Goal: Task Accomplishment & Management: Use online tool/utility

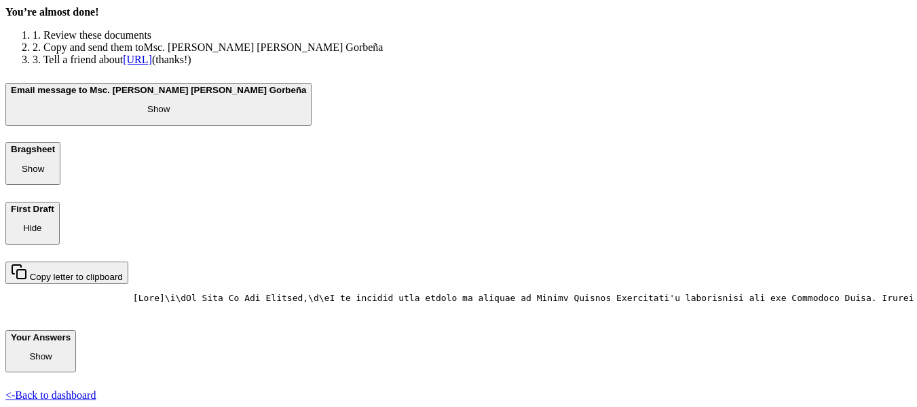
scroll to position [479, 0]
click at [96, 389] on link "<- Back to dashboard" at bounding box center [50, 395] width 90 height 12
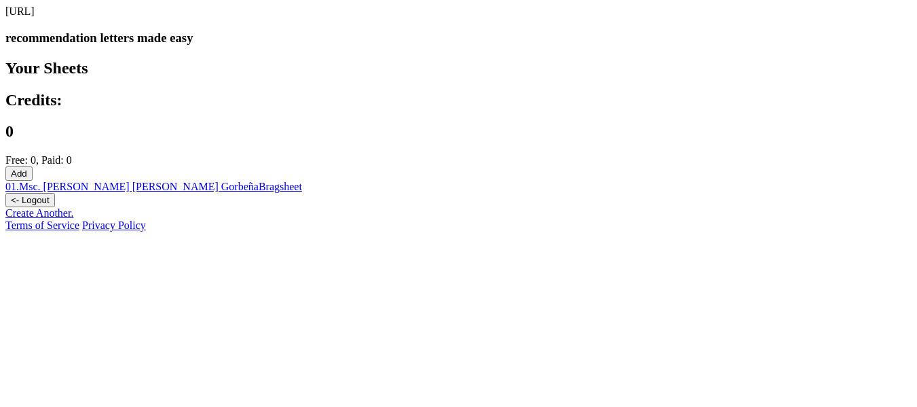
click at [73, 219] on link "Create Another." at bounding box center [39, 213] width 68 height 12
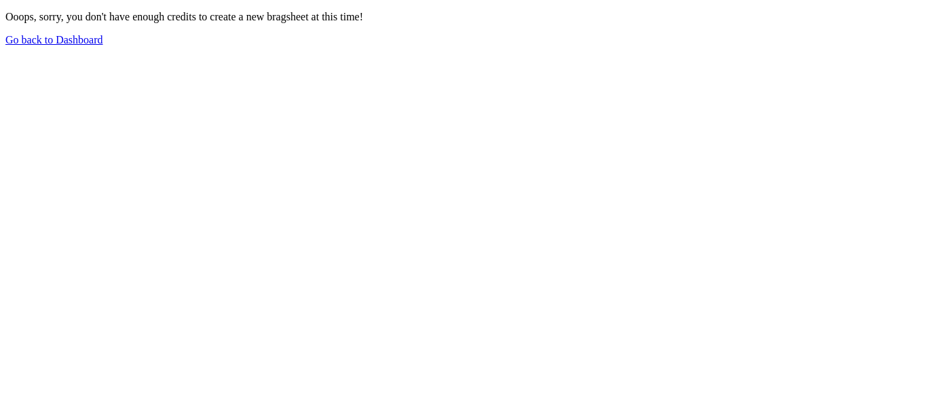
click at [103, 45] on link "Go back to Dashboard" at bounding box center [54, 40] width 98 height 12
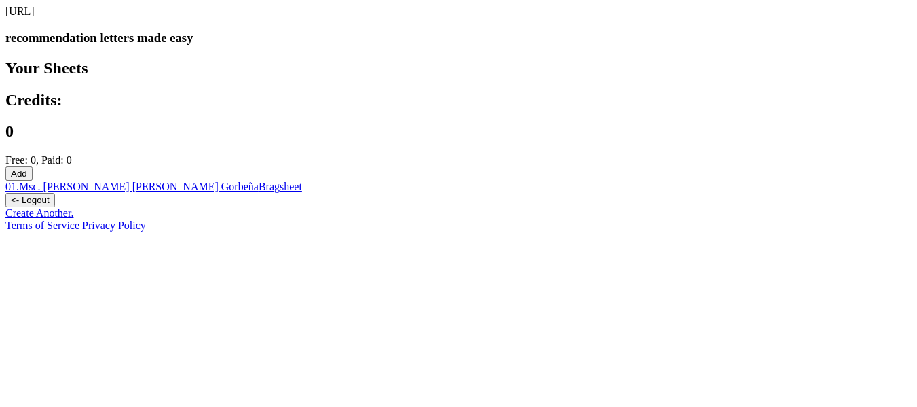
click at [302, 181] on link "01 . Msc. [PERSON_NAME] [PERSON_NAME] Gorbeña Bragsheet" at bounding box center [153, 187] width 297 height 12
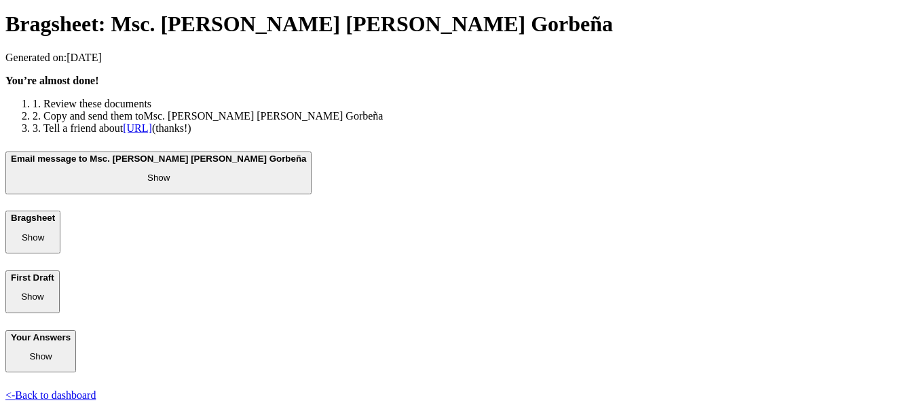
scroll to position [102, 0]
click at [96, 389] on link "<- Back to dashboard" at bounding box center [50, 395] width 90 height 12
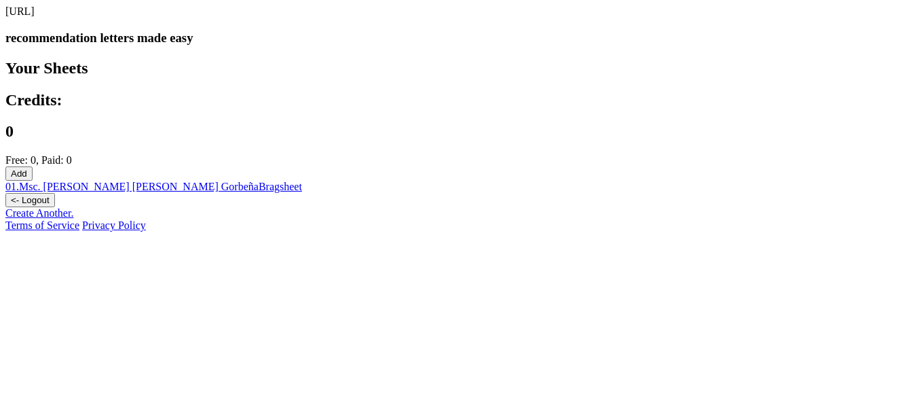
drag, startPoint x: 367, startPoint y: 149, endPoint x: 681, endPoint y: 124, distance: 314.6
click at [33, 166] on button "Add" at bounding box center [18, 173] width 27 height 14
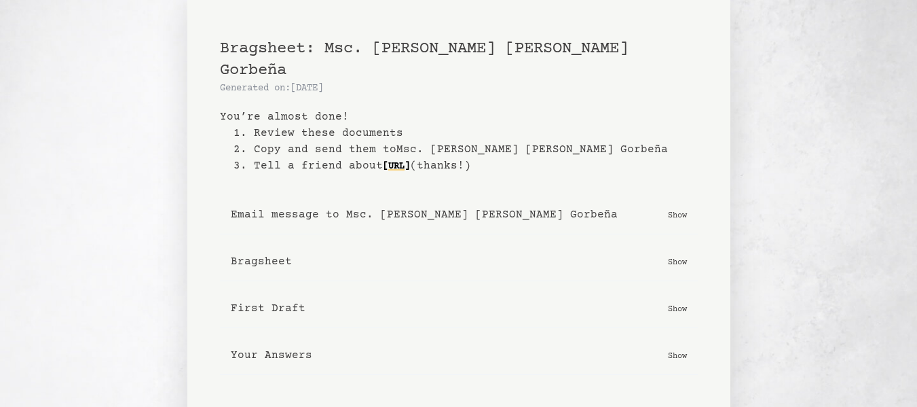
drag, startPoint x: 396, startPoint y: 45, endPoint x: 344, endPoint y: 125, distance: 95.1
click at [344, 141] on li "2. Copy and send them to Msc. Juan Carlos Ramos Gorbeña" at bounding box center [466, 149] width 464 height 16
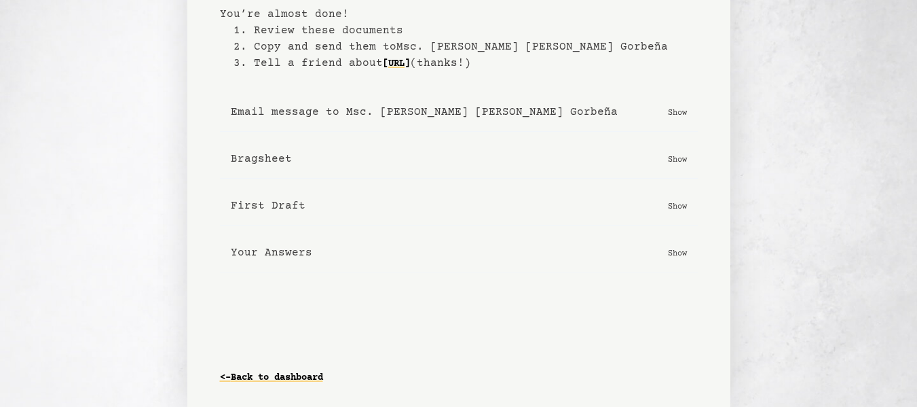
click at [334, 380] on div "<- Back to dashboard" at bounding box center [459, 377] width 478 height 16
click at [319, 373] on link "<- Back to dashboard" at bounding box center [271, 378] width 103 height 22
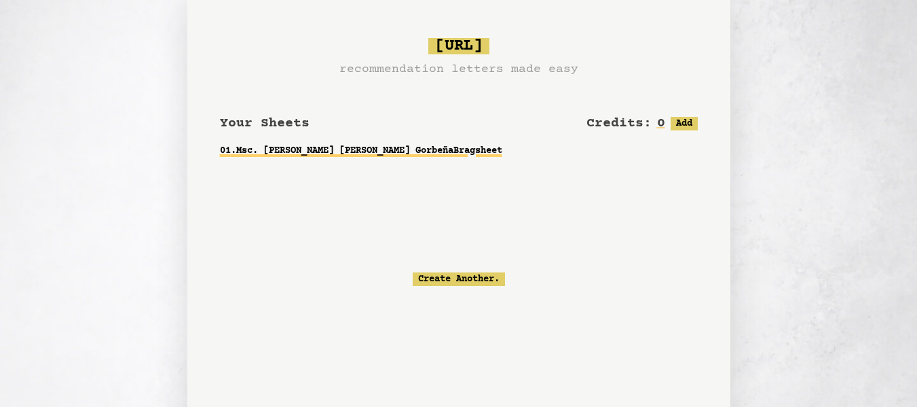
drag, startPoint x: 361, startPoint y: 141, endPoint x: 349, endPoint y: 150, distance: 15.5
click at [350, 150] on link "01 . Msc. [PERSON_NAME] [PERSON_NAME] Gorbeña Bragsheet" at bounding box center [459, 150] width 478 height 24
